Goal: Check status: Check status

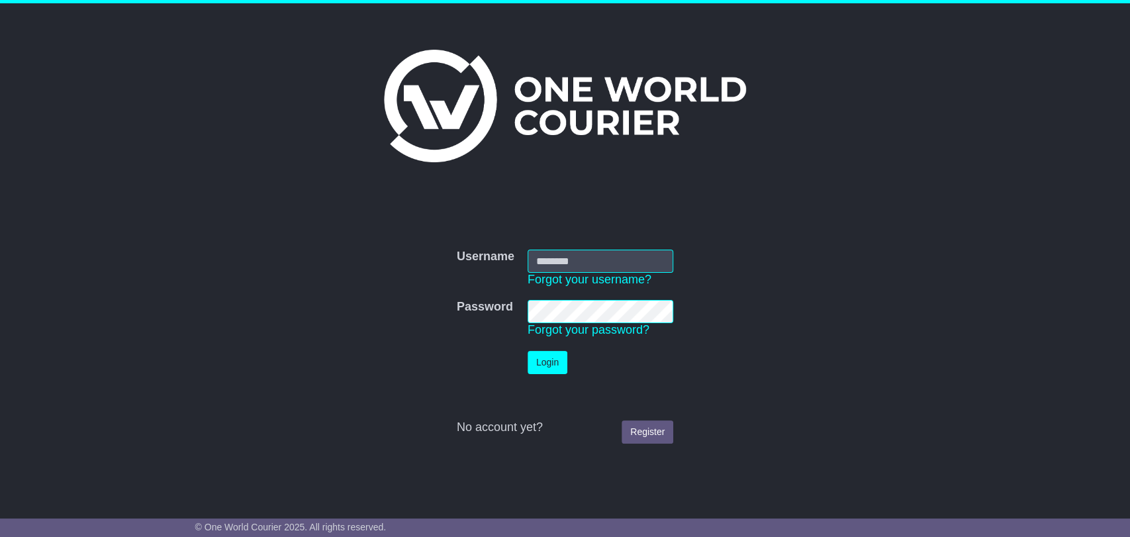
type input "**********"
click at [549, 361] on button "Login" at bounding box center [547, 362] width 40 height 23
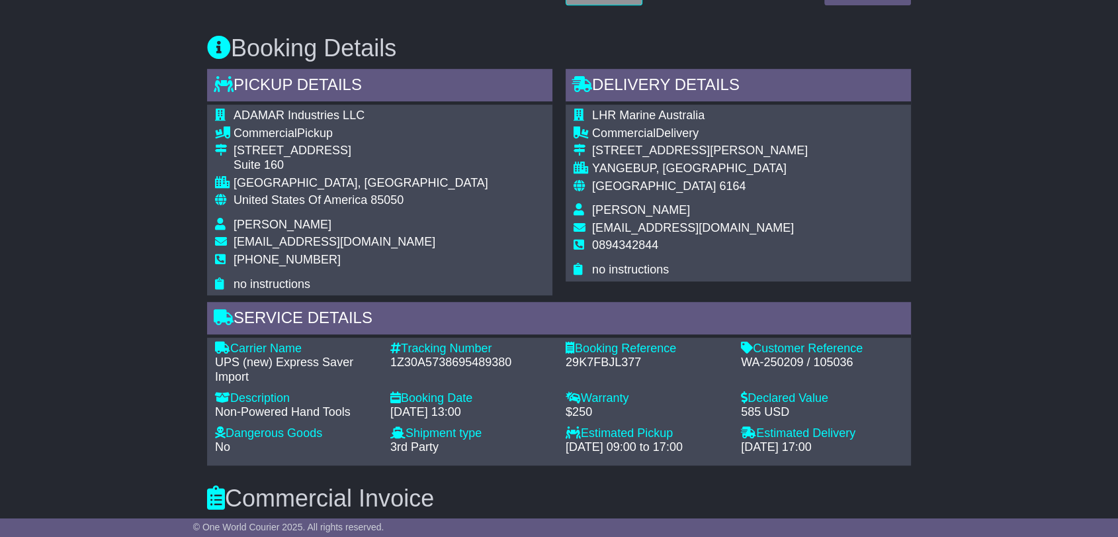
scroll to position [735, 0]
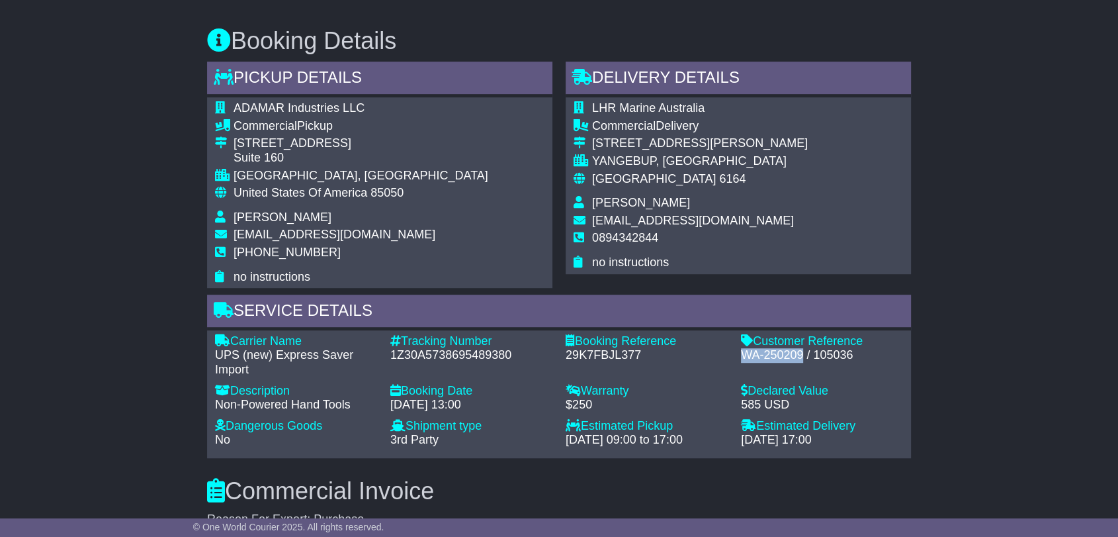
drag, startPoint x: 741, startPoint y: 353, endPoint x: 801, endPoint y: 358, distance: 60.4
click at [801, 358] on div "WA-250209 / 105036" at bounding box center [822, 355] width 162 height 15
copy div "WA-250209"
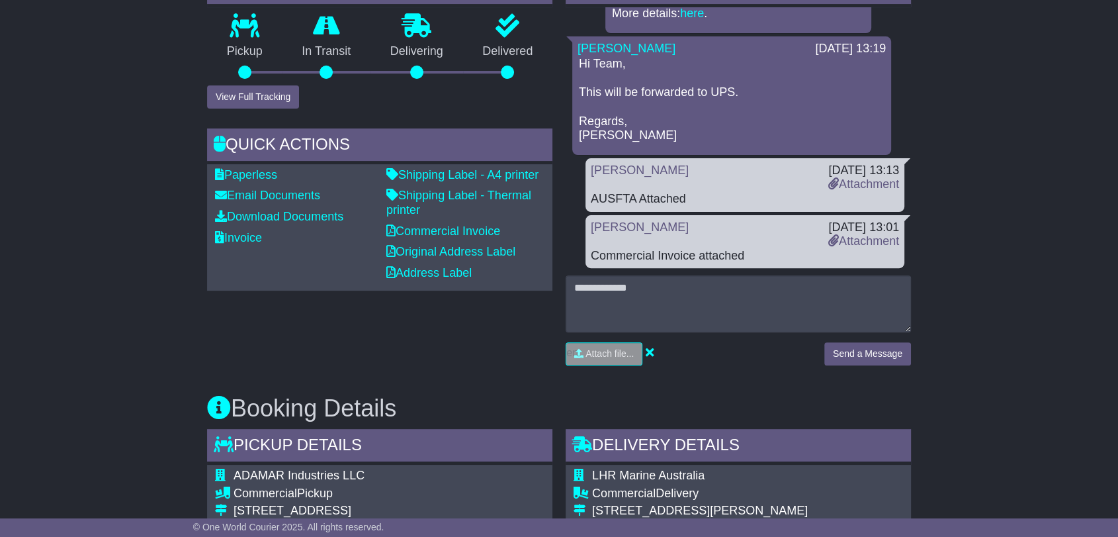
scroll to position [367, 0]
click at [877, 187] on link "Attachment" at bounding box center [863, 184] width 71 height 13
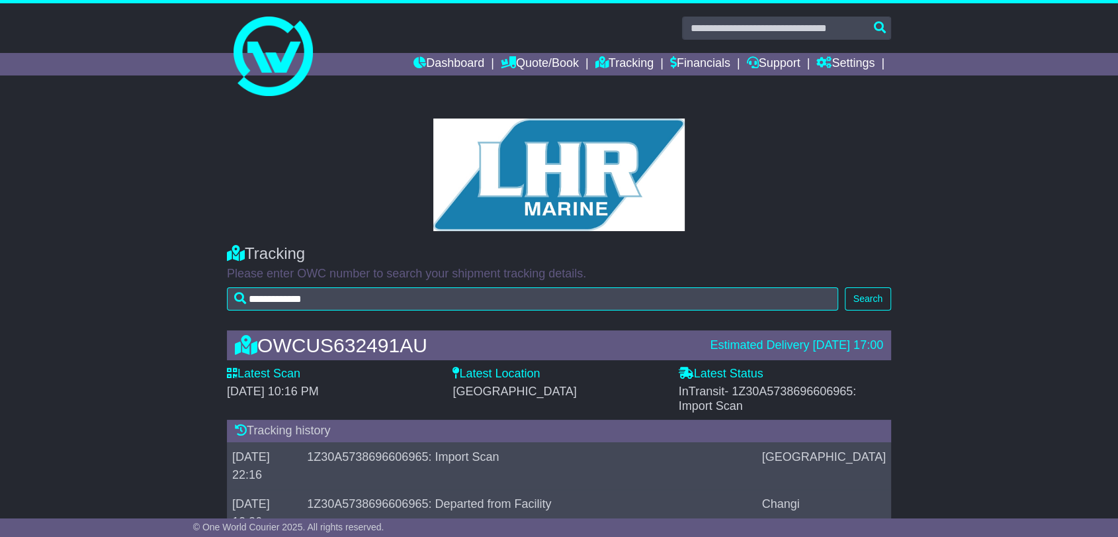
click at [780, 393] on span "- 1Z30A5738696606965: Import Scan" at bounding box center [768, 398] width 178 height 28
copy span "1Z30A5738696606965"
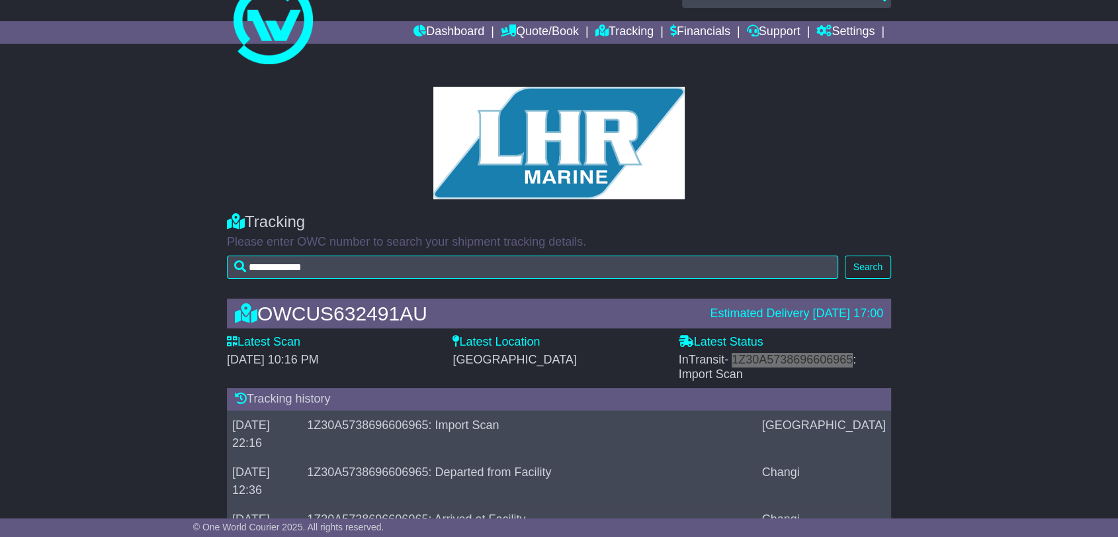
scroll to position [220, 0]
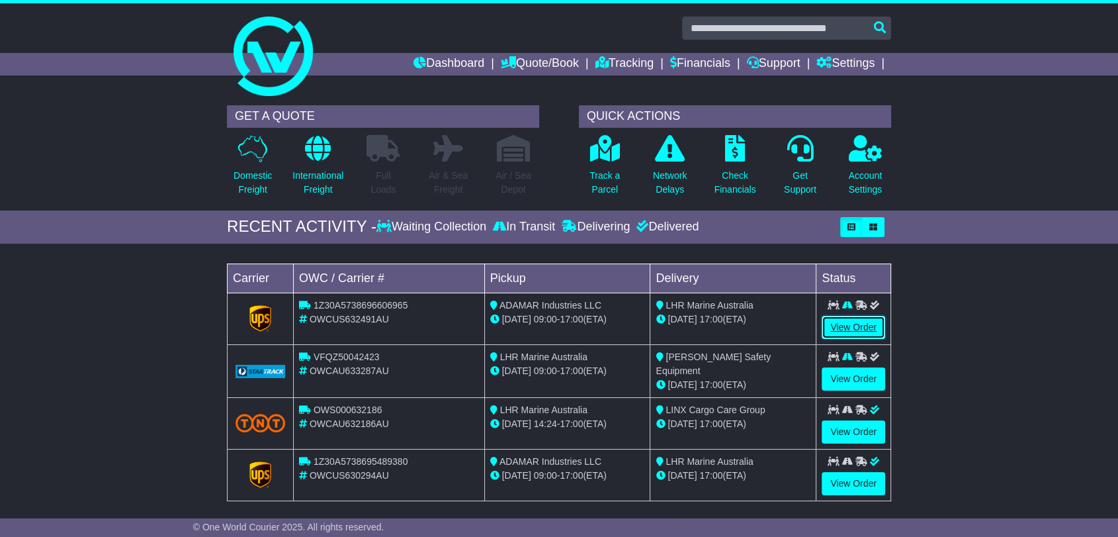
click at [846, 331] on link "View Order" at bounding box center [854, 327] width 64 height 23
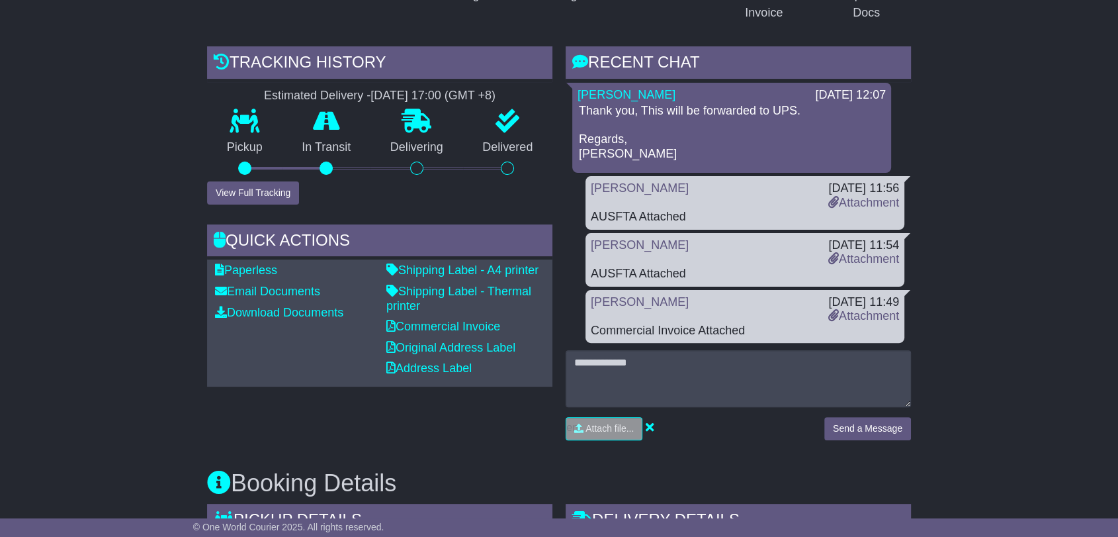
scroll to position [294, 0]
click at [858, 257] on link "Attachment" at bounding box center [863, 257] width 71 height 13
